Goal: Check status

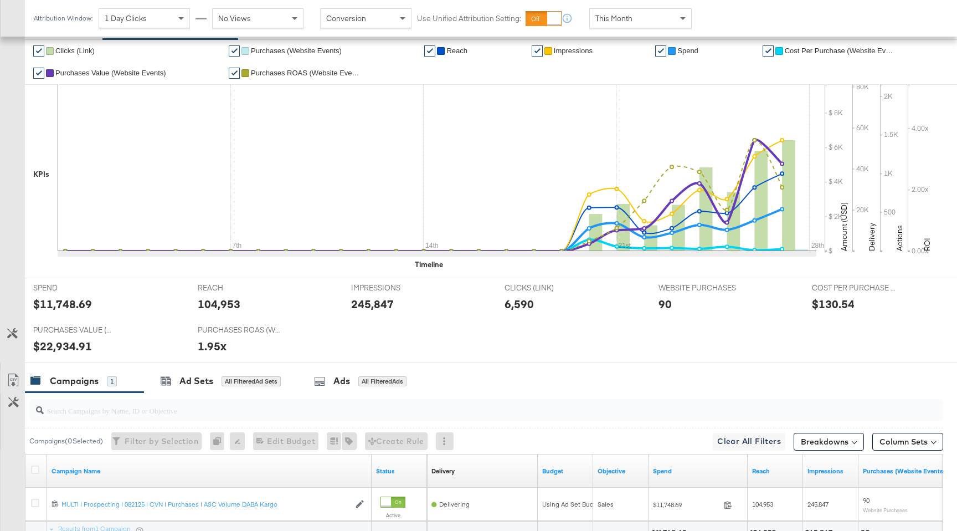
scroll to position [357, 0]
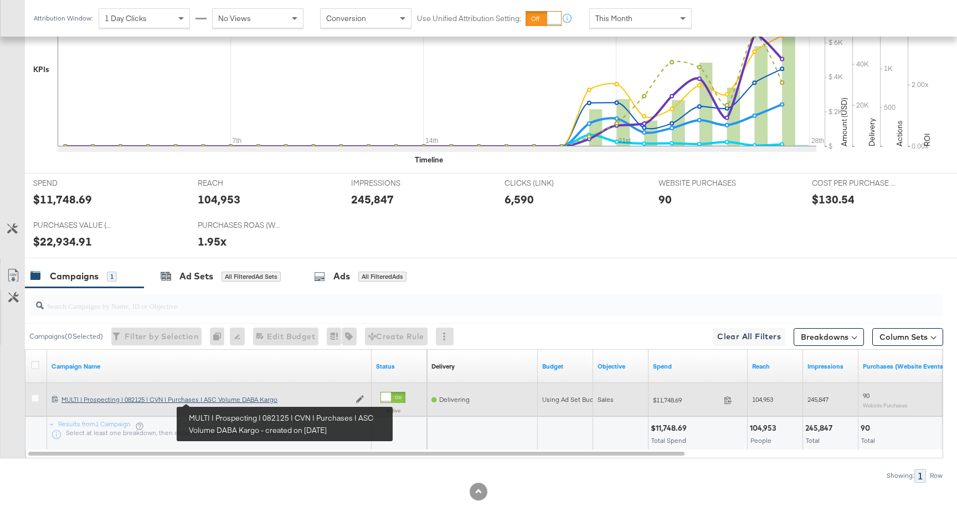
click at [218, 401] on div "MULTI | Prospecting | 082125 | CVN | Purchases | ASC Volume DABA Kargo MULTI | …" at bounding box center [205, 399] width 289 height 9
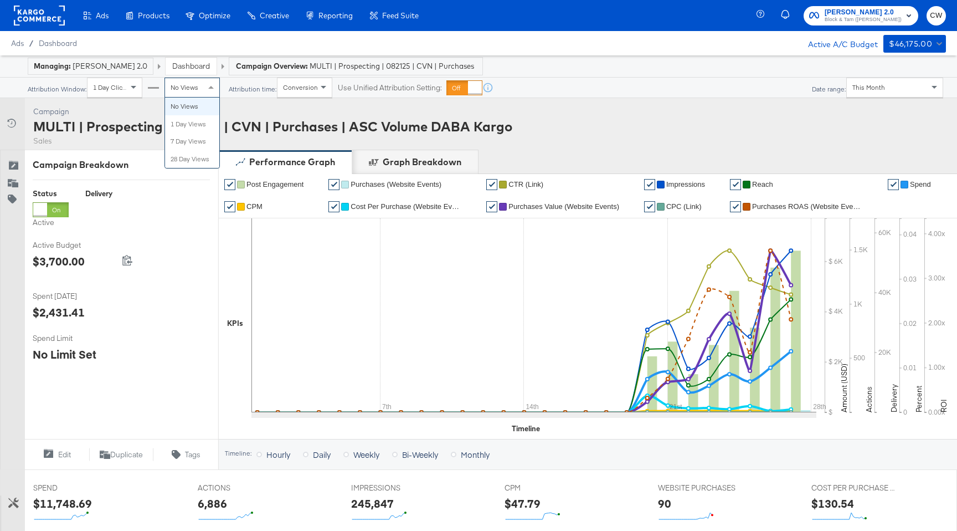
click at [204, 80] on div "No Views" at bounding box center [192, 87] width 54 height 19
click at [202, 92] on div "No Views" at bounding box center [192, 87] width 54 height 19
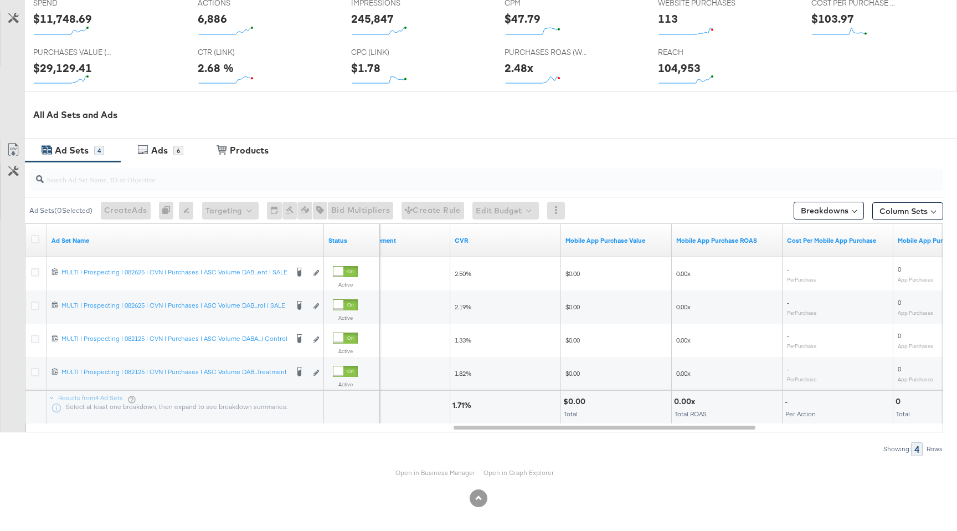
scroll to position [484, 0]
